Goal: Navigation & Orientation: Find specific page/section

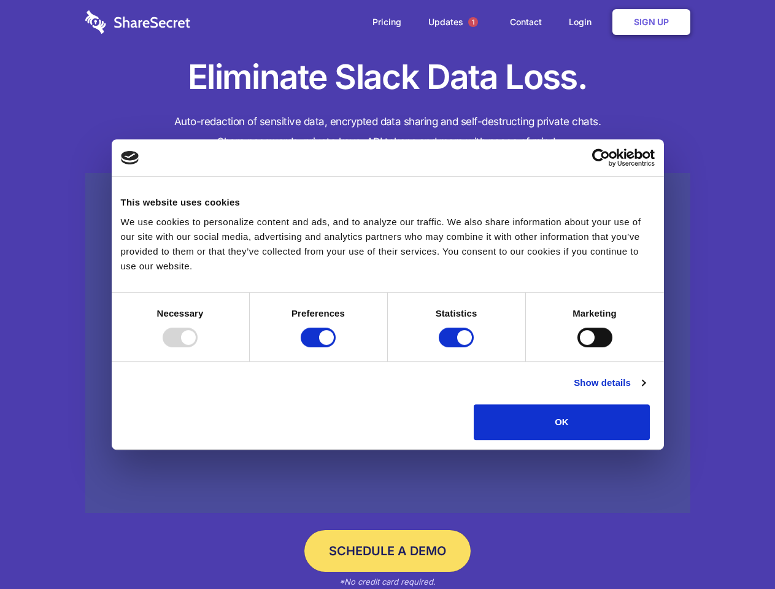
click at [198, 347] on div at bounding box center [180, 338] width 35 height 20
click at [336, 347] on input "Preferences" at bounding box center [318, 338] width 35 height 20
checkbox input "false"
click at [458, 347] on input "Statistics" at bounding box center [456, 338] width 35 height 20
checkbox input "false"
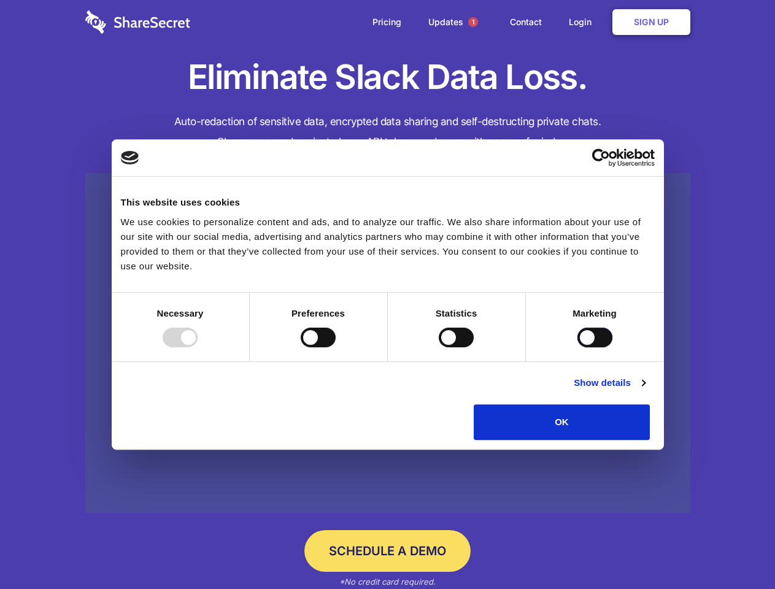
click at [578, 347] on input "Marketing" at bounding box center [595, 338] width 35 height 20
checkbox input "true"
click at [645, 390] on link "Show details" at bounding box center [609, 383] width 71 height 15
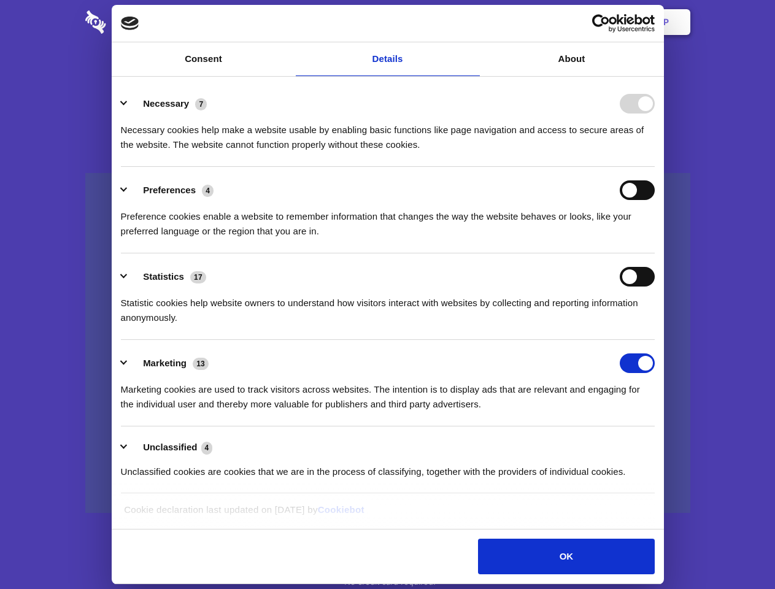
click at [655, 167] on li "Necessary 7 Necessary cookies help make a website usable by enabling basic func…" at bounding box center [388, 123] width 534 height 87
click at [473, 22] on span "1" at bounding box center [473, 22] width 10 height 10
